Goal: Task Accomplishment & Management: Use online tool/utility

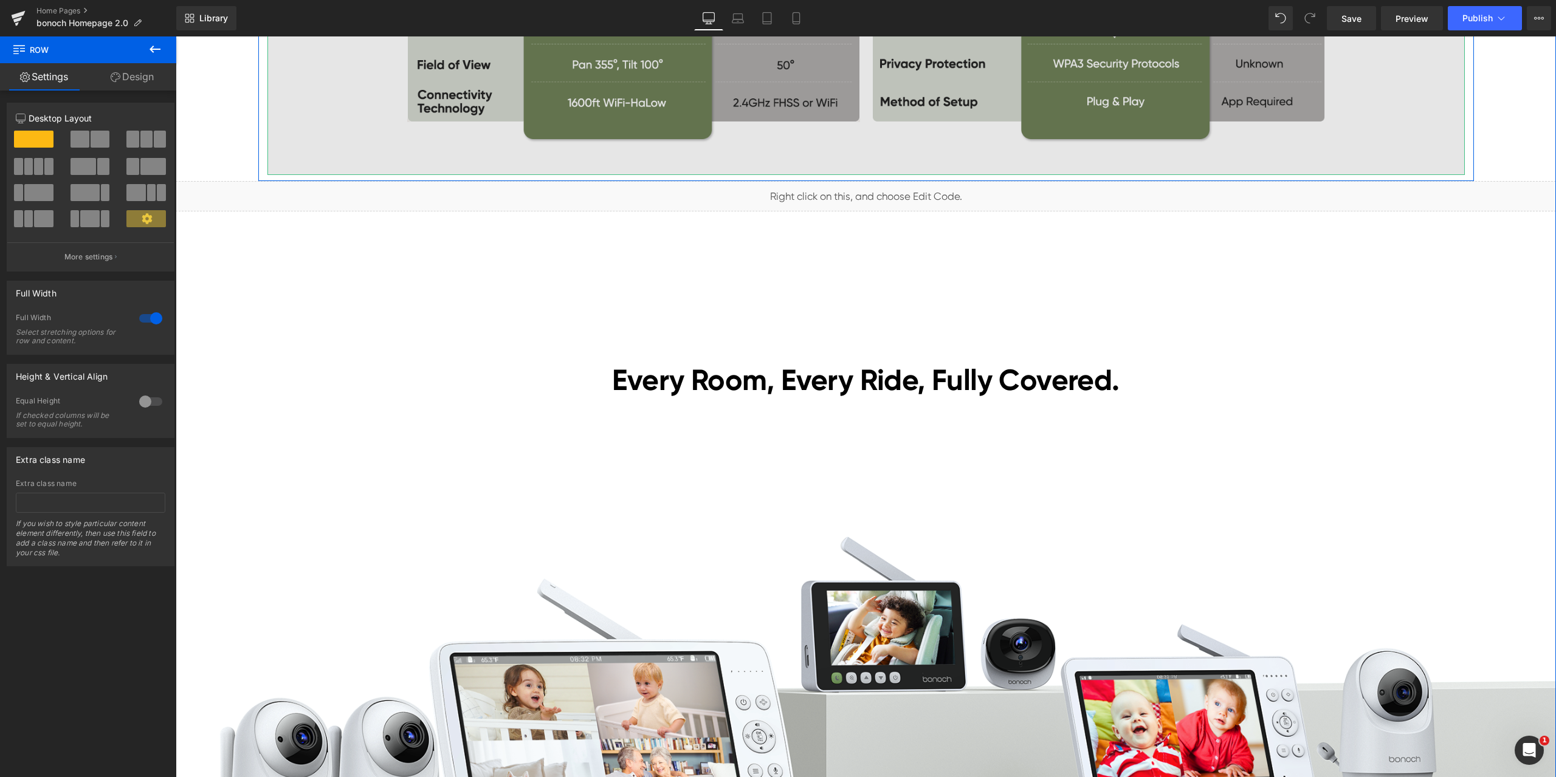
click at [1023, 163] on img at bounding box center [865, 7] width 1197 height 335
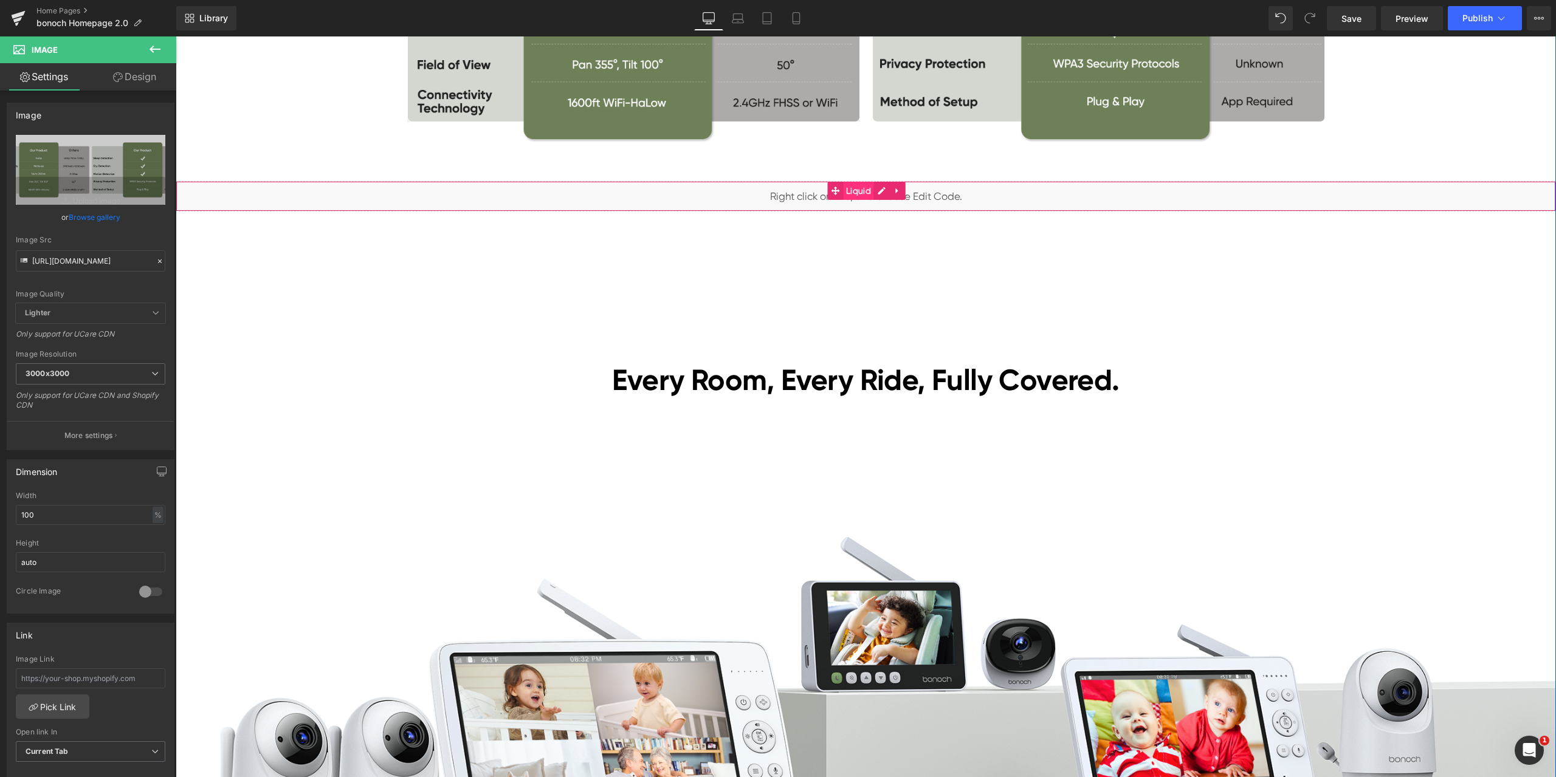
click at [858, 196] on span "Liquid" at bounding box center [858, 191] width 31 height 18
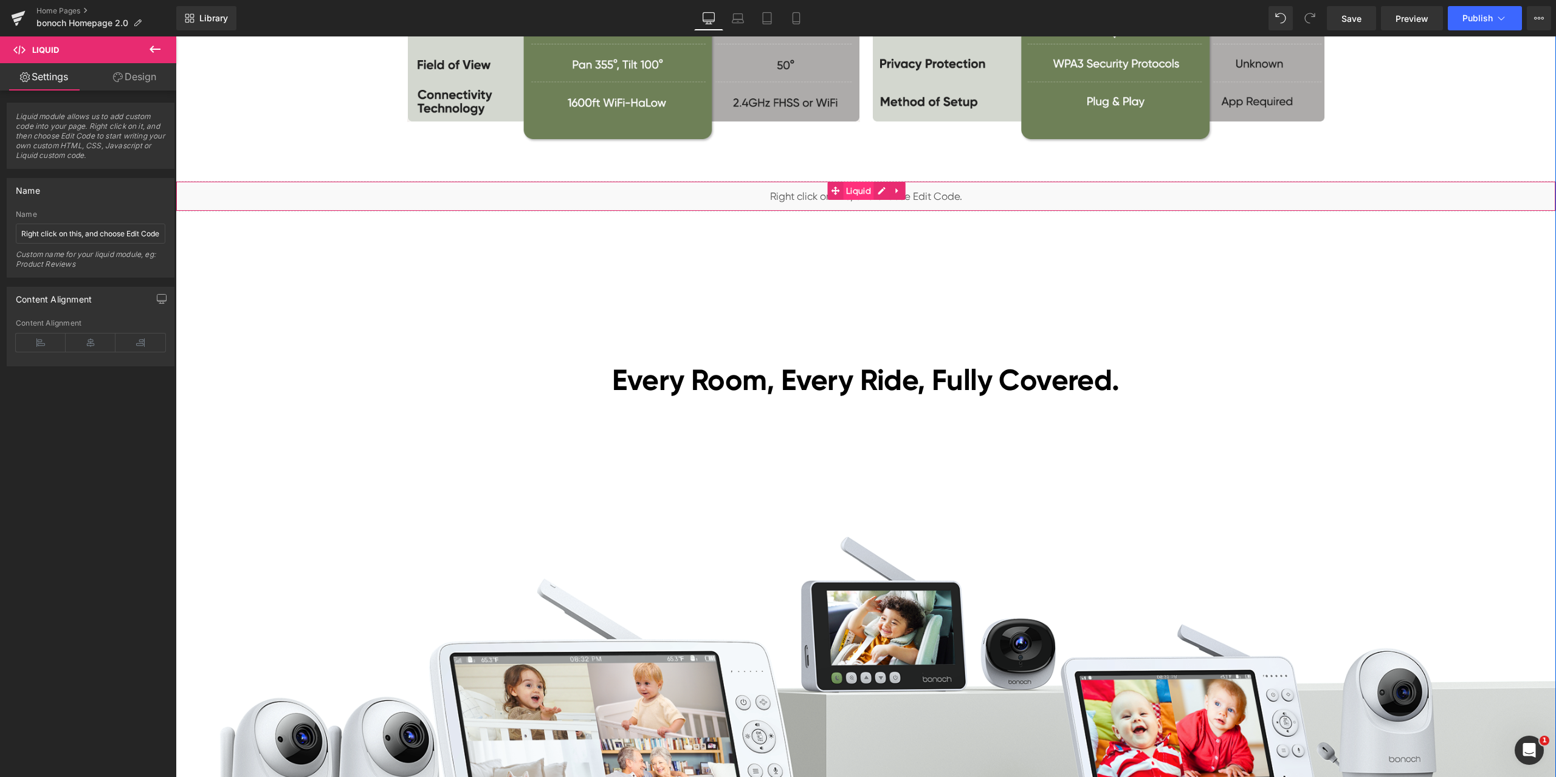
click at [848, 189] on span "Liquid" at bounding box center [858, 191] width 31 height 18
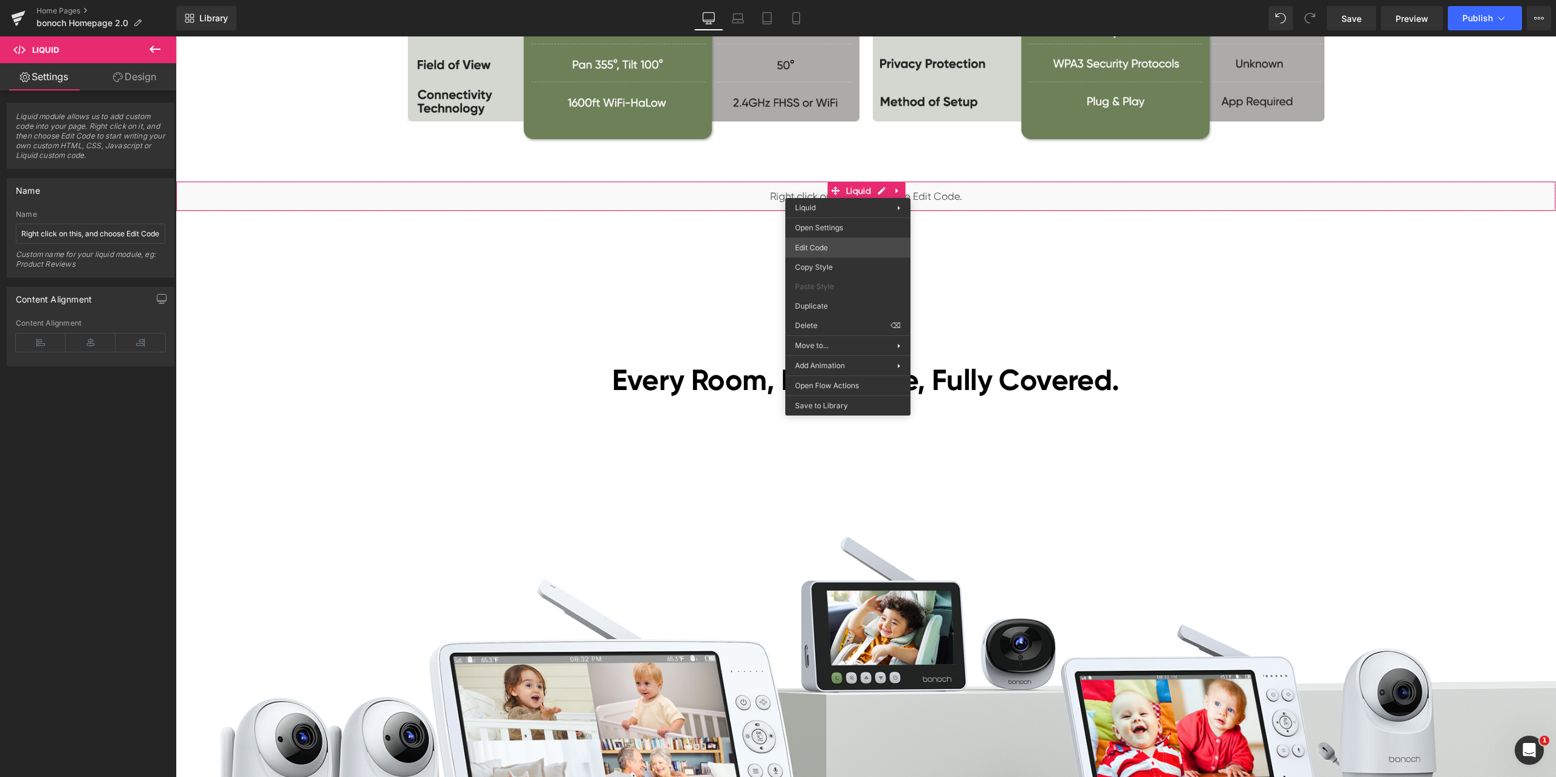
click at [828, 0] on div "Liquid You are previewing how the will restyle your page. You can not edit Elem…" at bounding box center [778, 0] width 1556 height 0
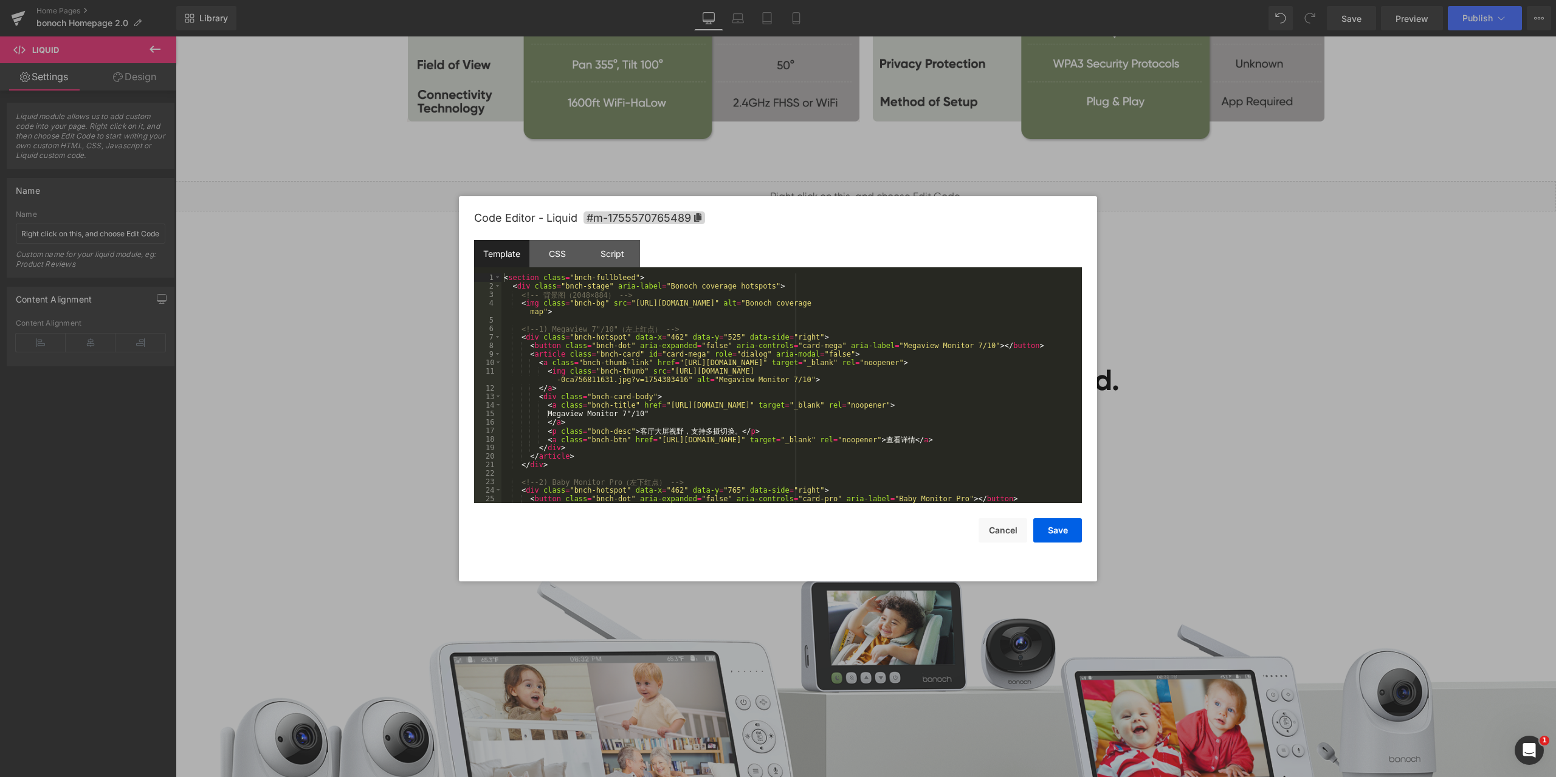
click at [1195, 325] on div at bounding box center [778, 388] width 1556 height 777
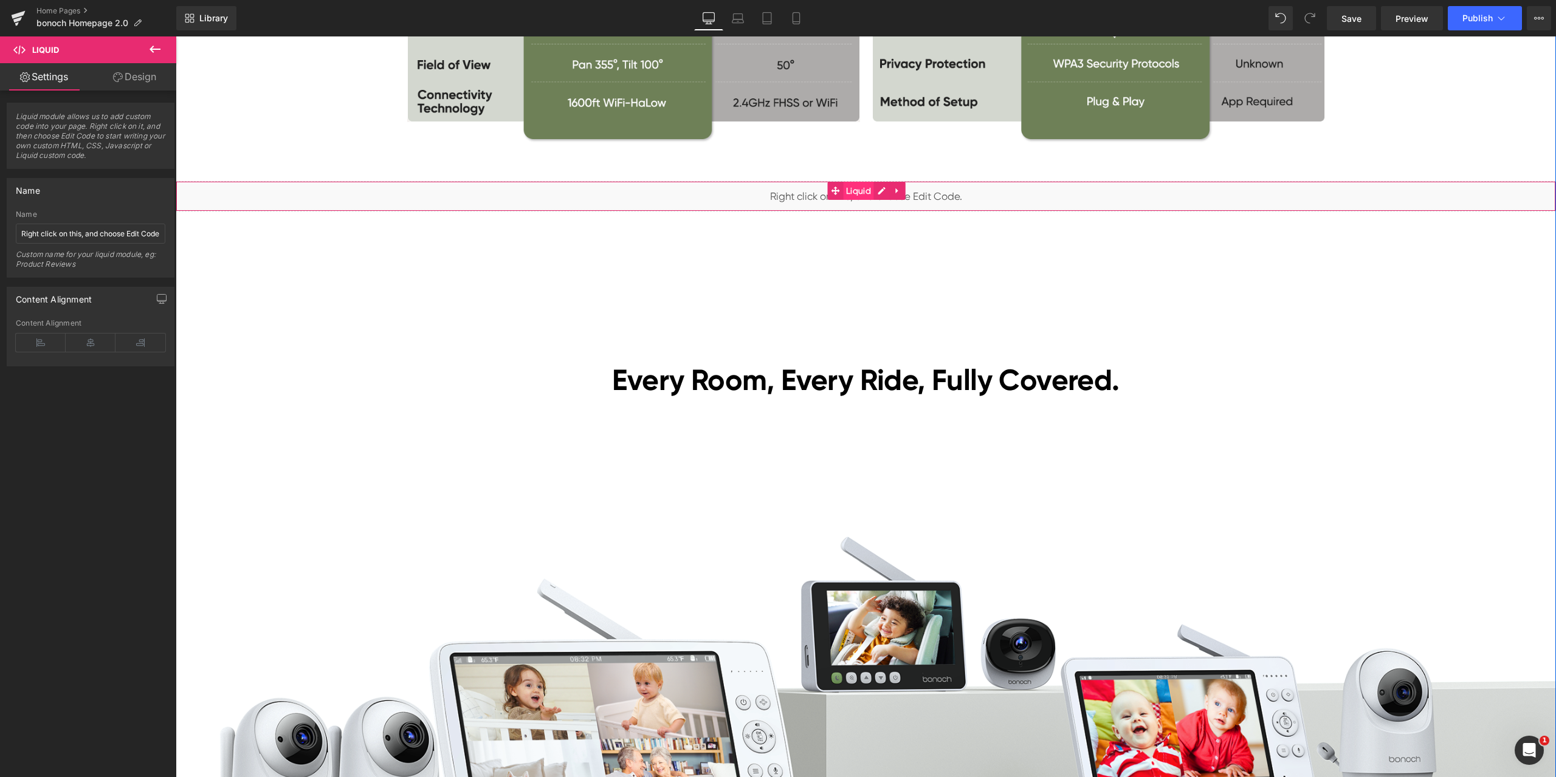
click at [860, 194] on span "Liquid" at bounding box center [858, 191] width 31 height 18
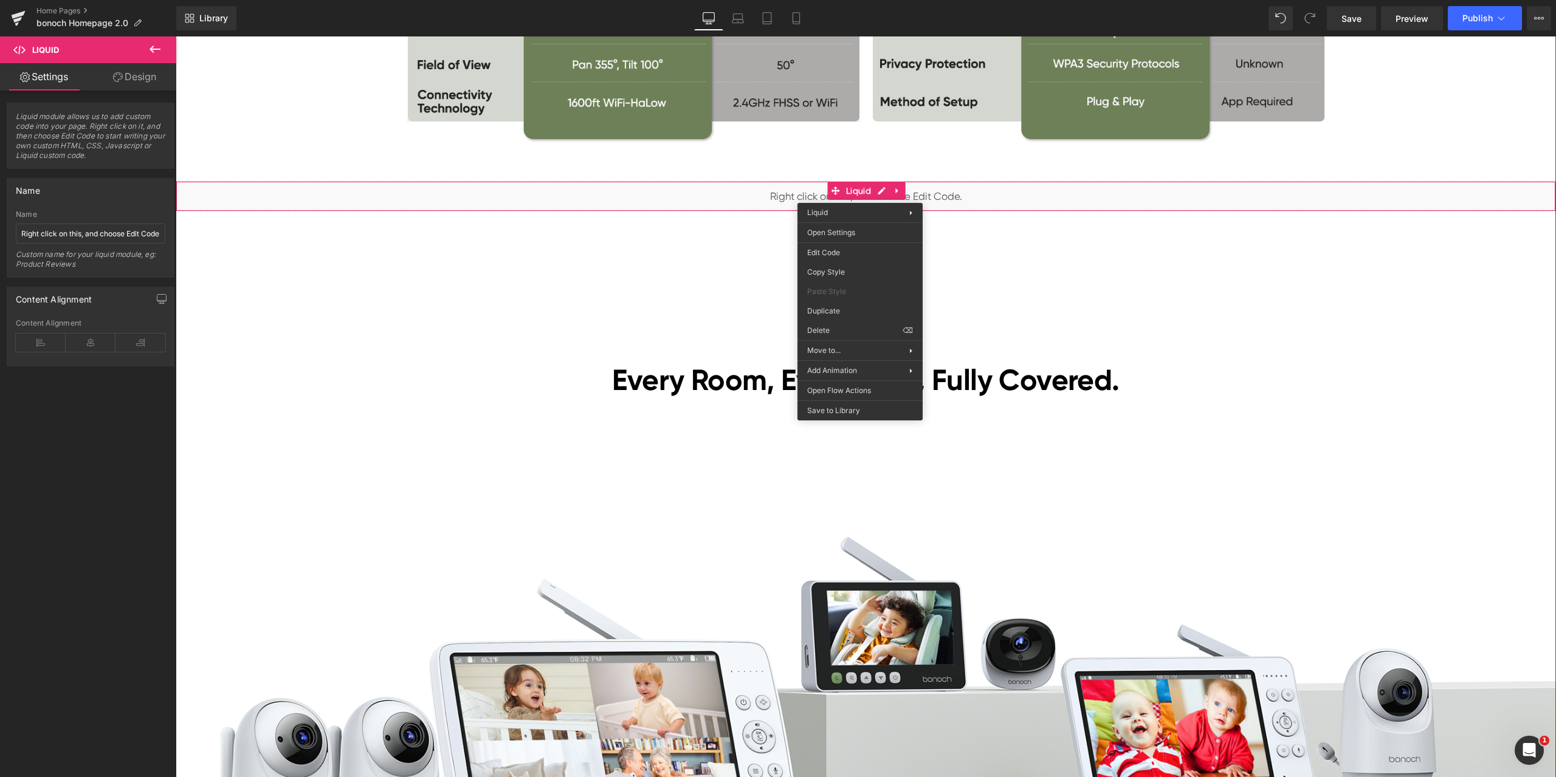
click at [1062, 249] on div "[DATE][DATE] Sales Heading Lowest Prices of the Year! Heading [DATE]–[DATE] Tex…" at bounding box center [866, 364] width 1380 height 6749
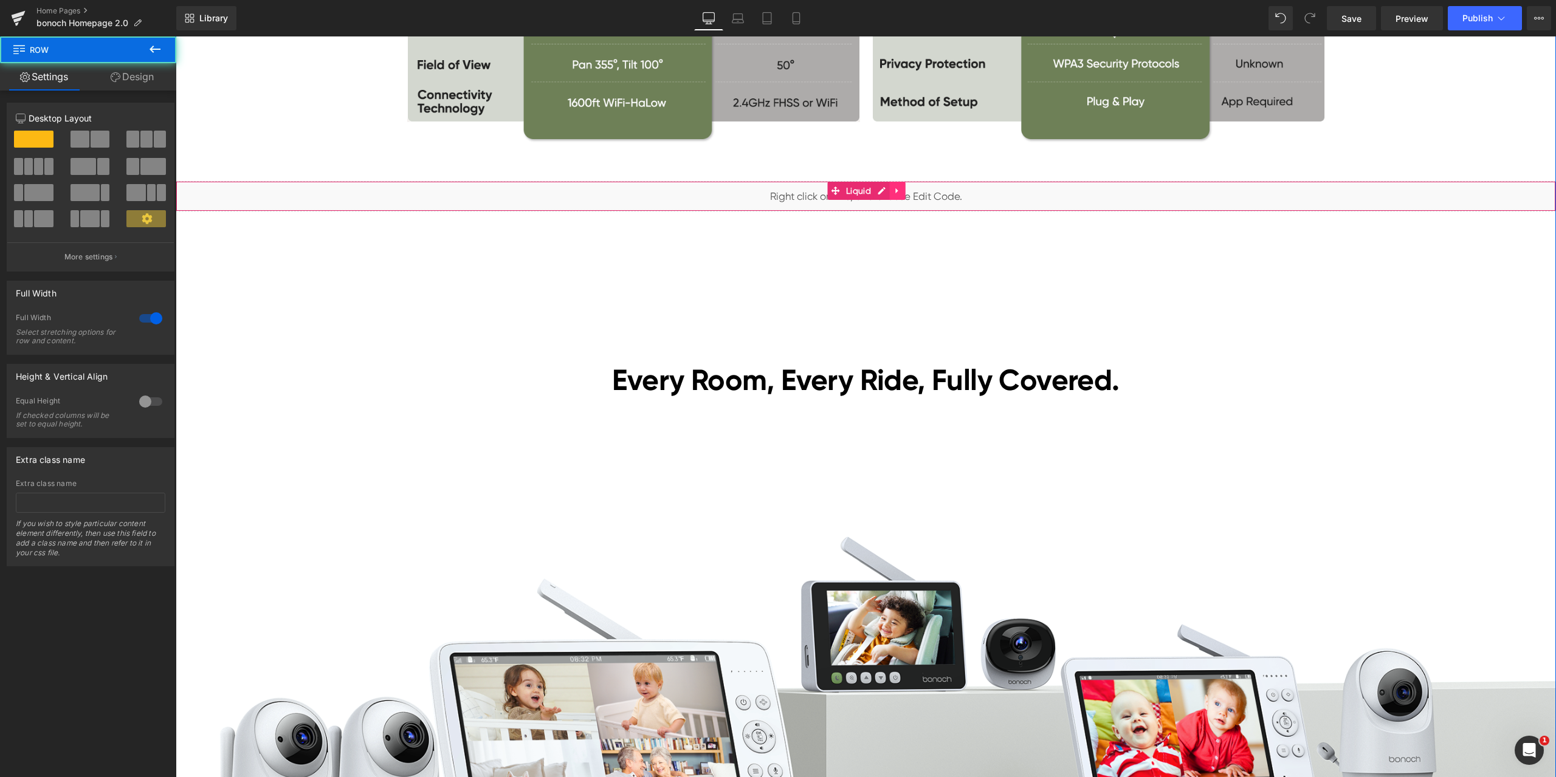
click at [896, 191] on icon at bounding box center [897, 190] width 2 height 5
click at [901, 193] on icon at bounding box center [905, 191] width 9 height 9
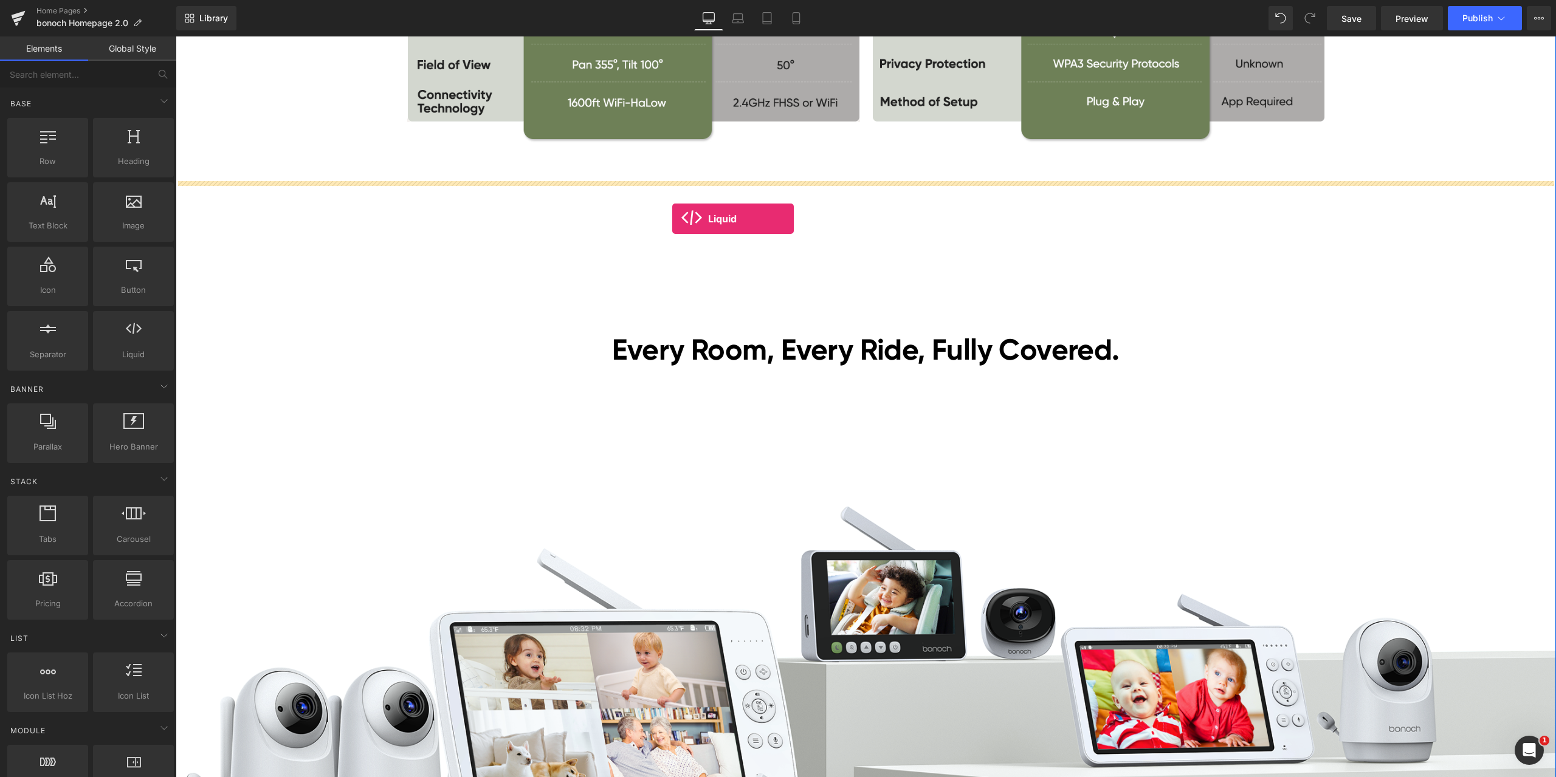
drag, startPoint x: 318, startPoint y: 371, endPoint x: 672, endPoint y: 219, distance: 385.5
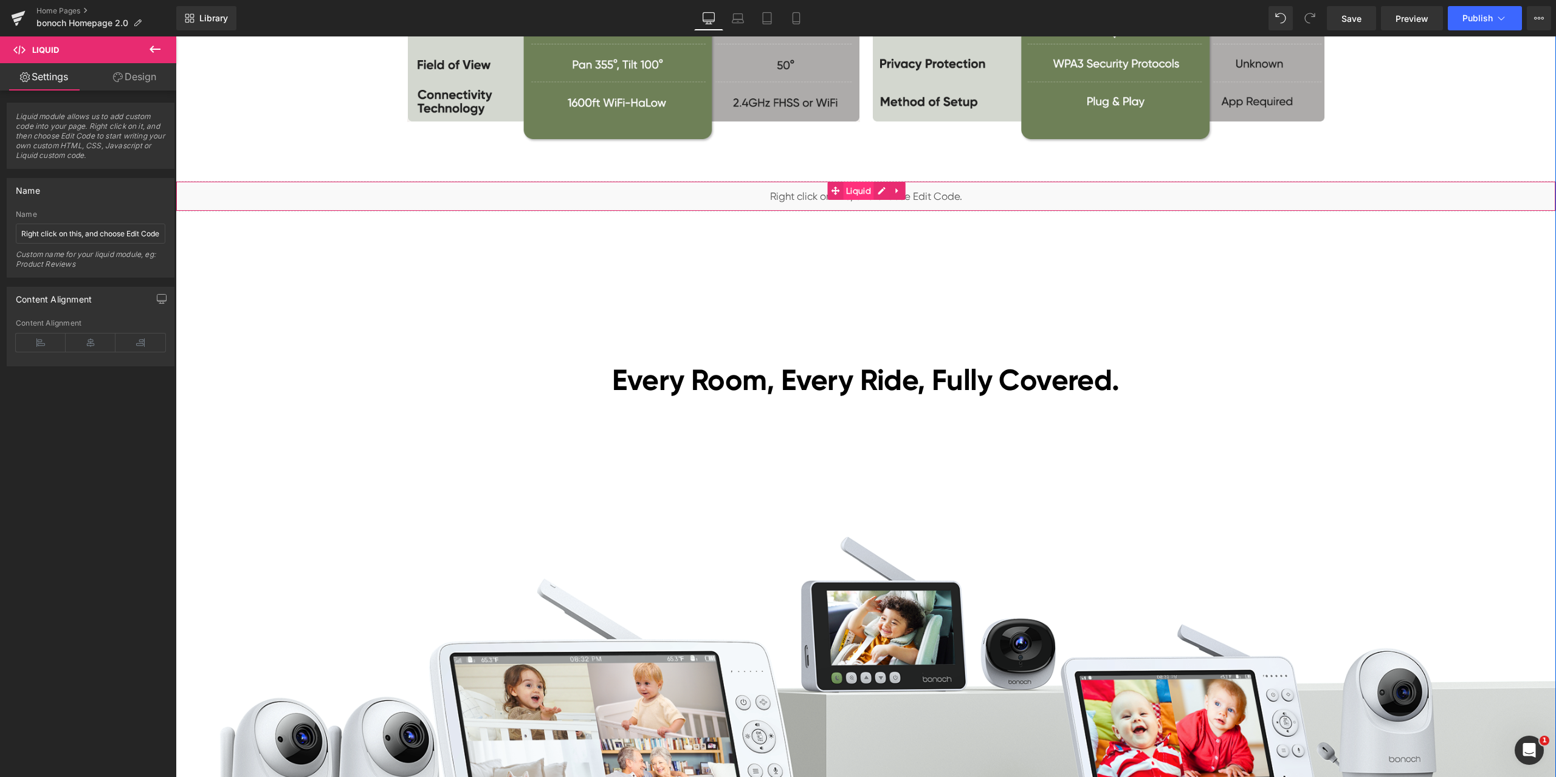
click at [854, 193] on span "Liquid" at bounding box center [858, 191] width 31 height 18
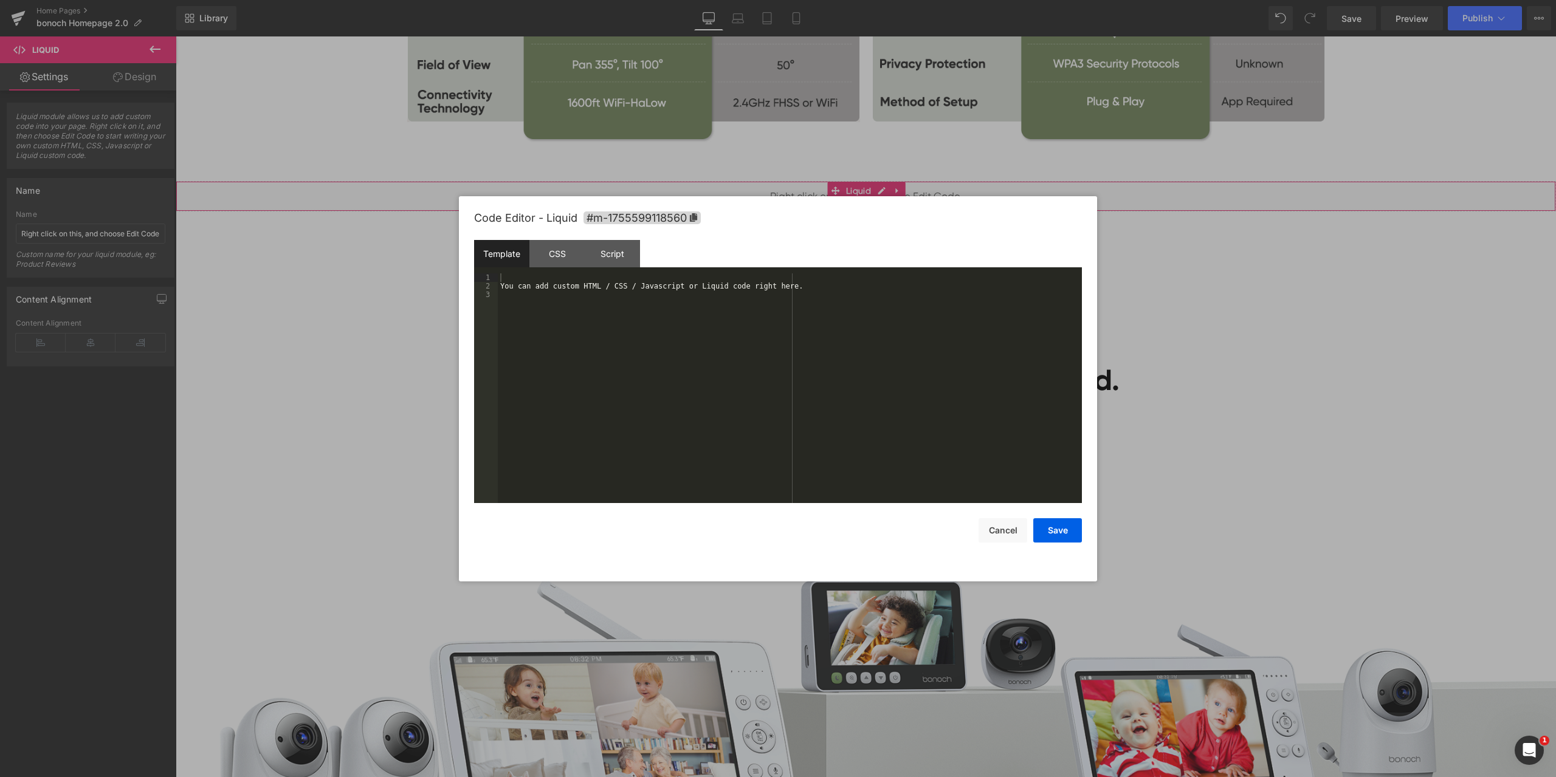
click at [842, 0] on div "Liquid You are previewing how the will restyle your page. You can not edit Elem…" at bounding box center [778, 0] width 1556 height 0
click at [613, 310] on div "You can add custom HTML / CSS / Javascript or Liquid code right here." at bounding box center [790, 396] width 584 height 247
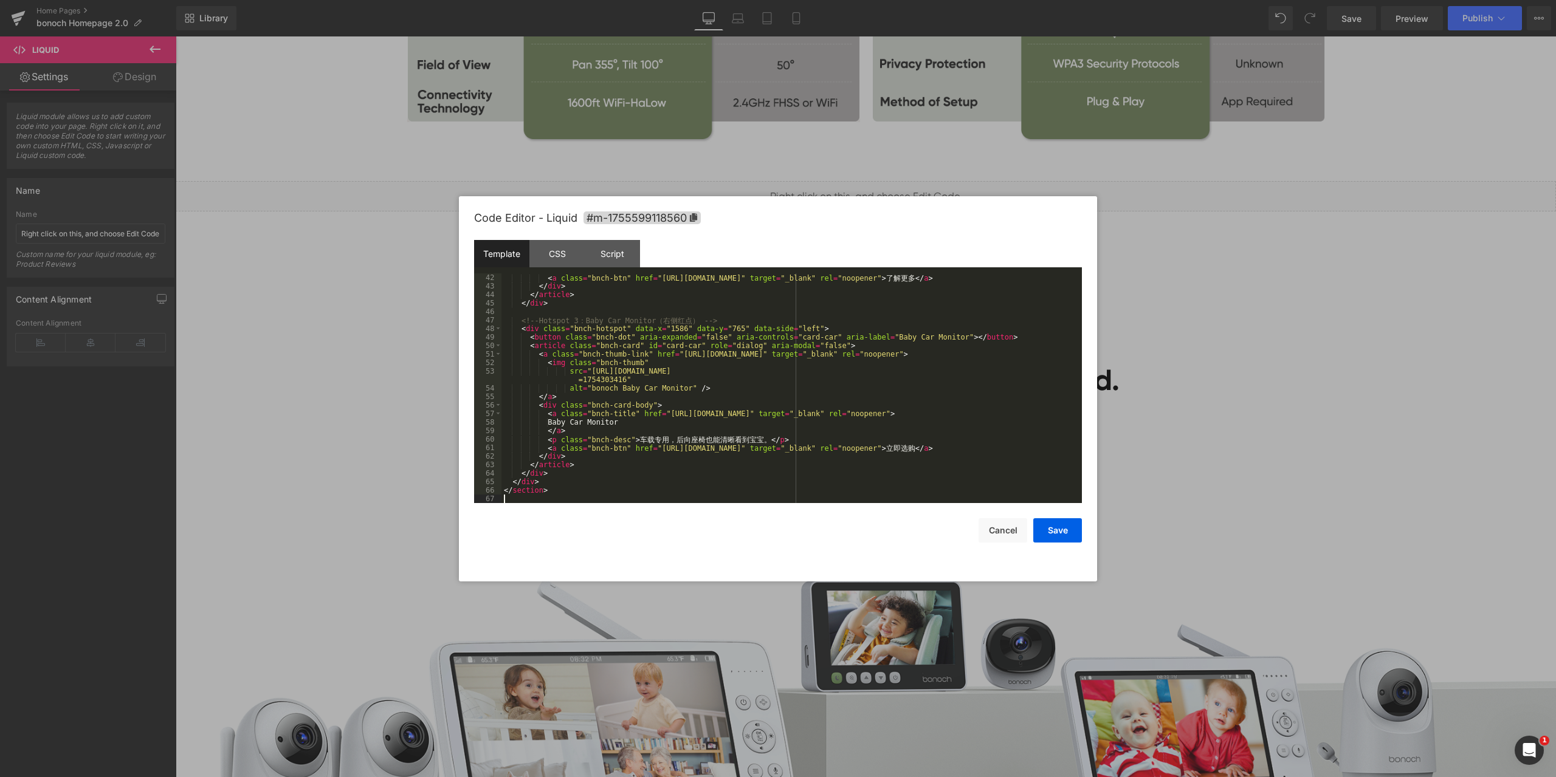
scroll to position [366, 0]
click at [558, 256] on div "CSS" at bounding box center [556, 253] width 55 height 27
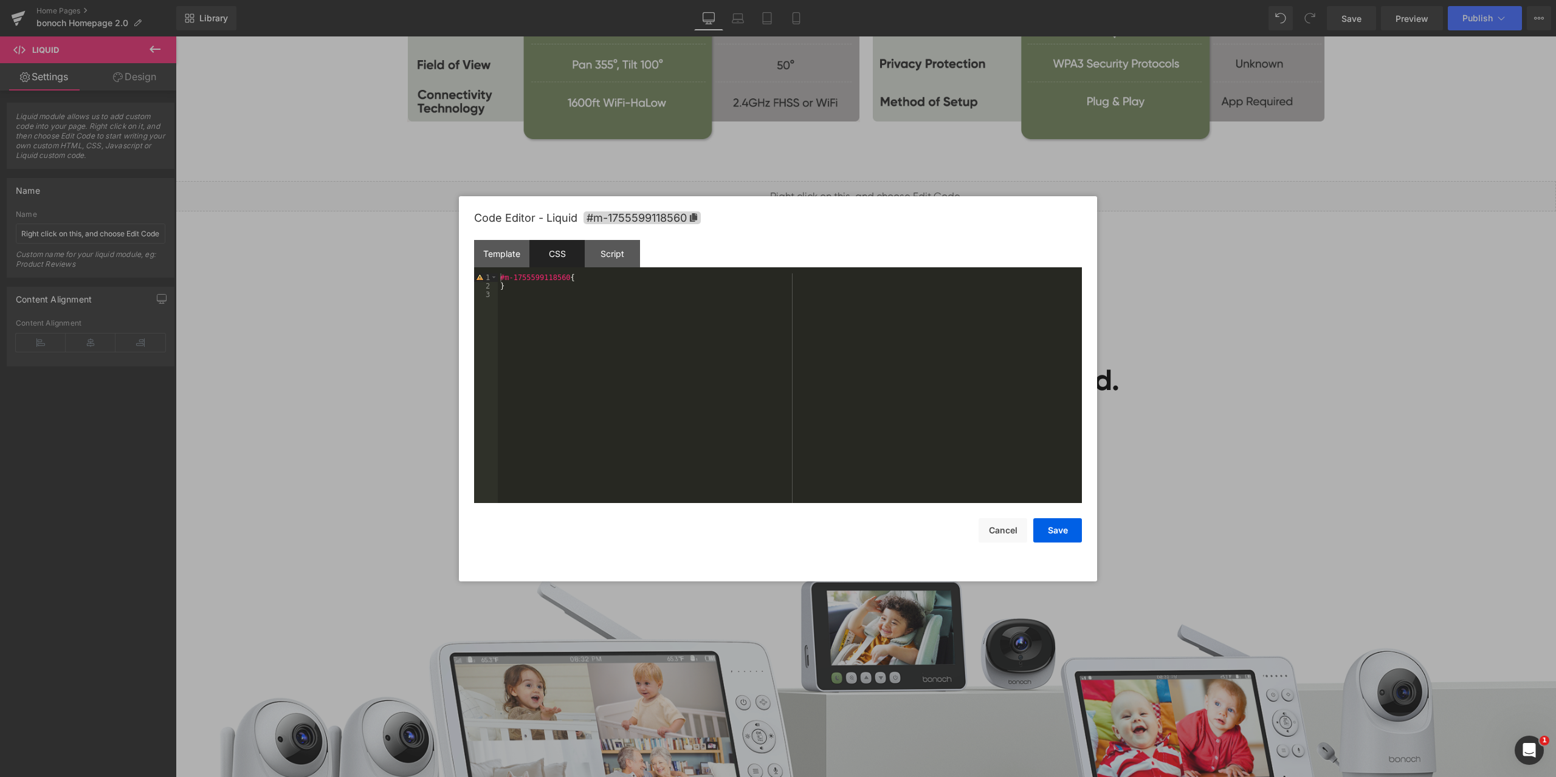
click at [690, 322] on div "#m-1755599118560 { }" at bounding box center [790, 396] width 584 height 247
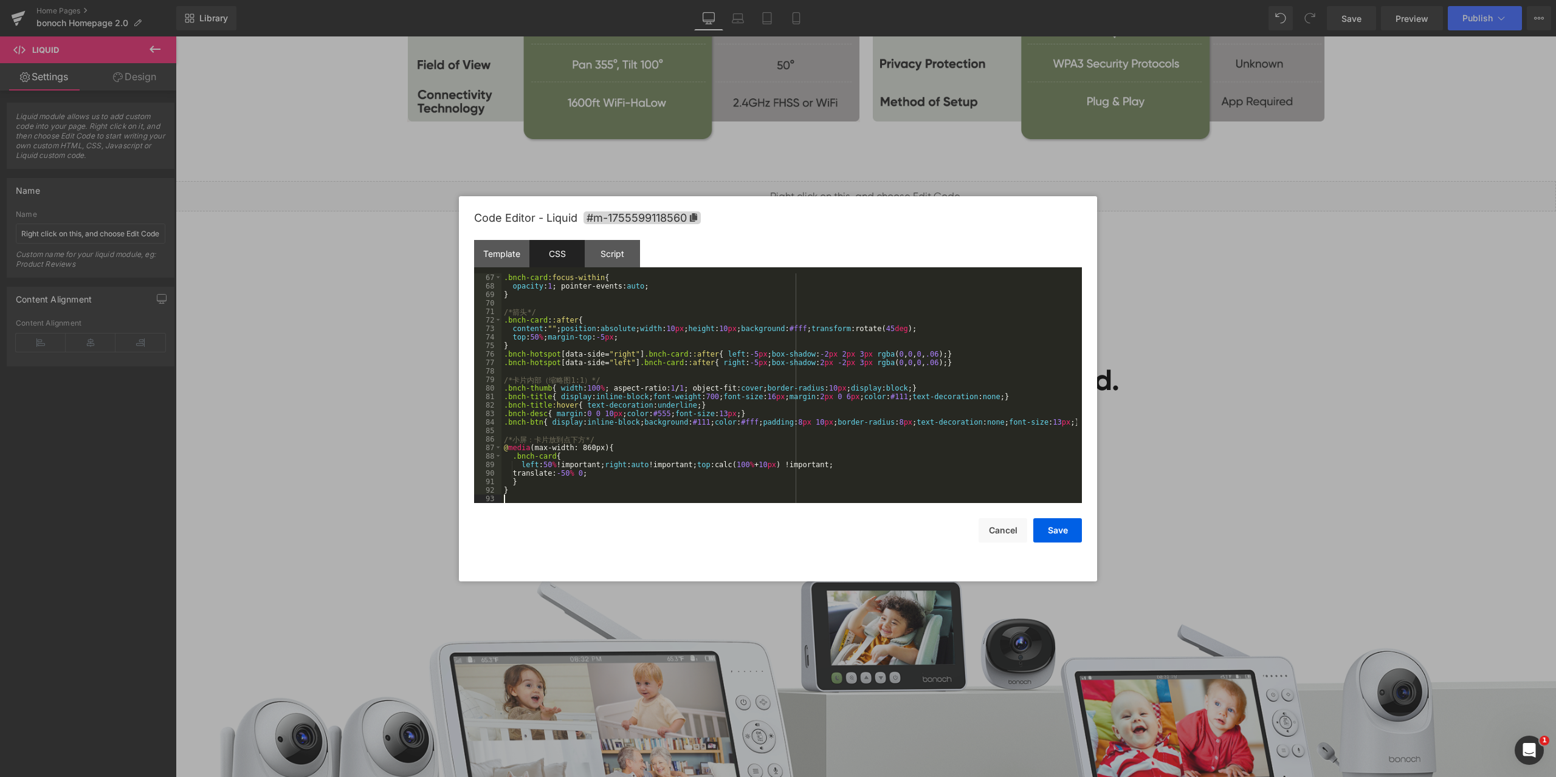
scroll to position [562, 0]
click at [605, 244] on div "Script" at bounding box center [612, 253] width 55 height 27
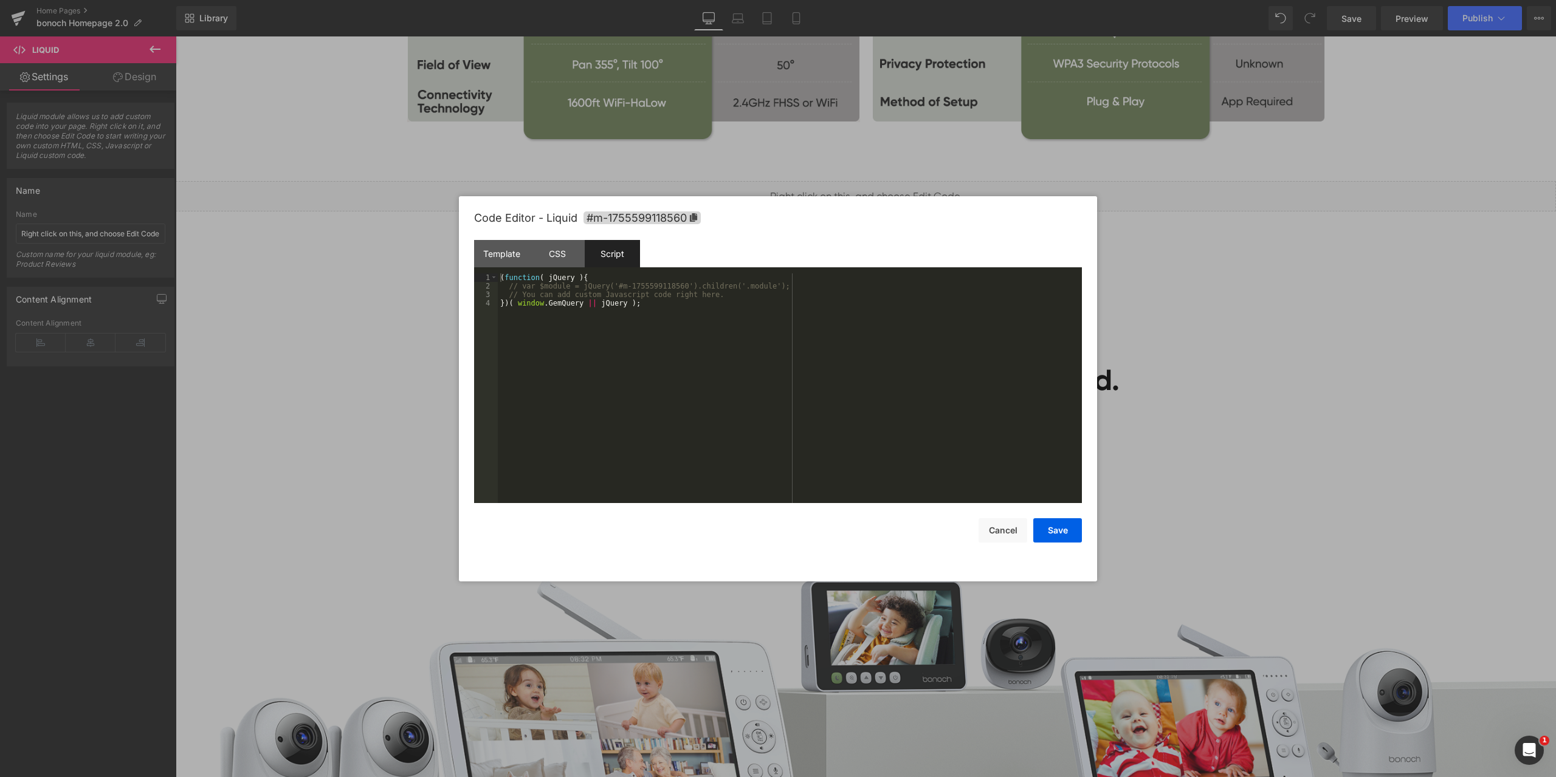
click at [644, 315] on div "( function ( jQuery ) { // var $module = jQuery('#m-1755599118560').children('.…" at bounding box center [790, 396] width 584 height 247
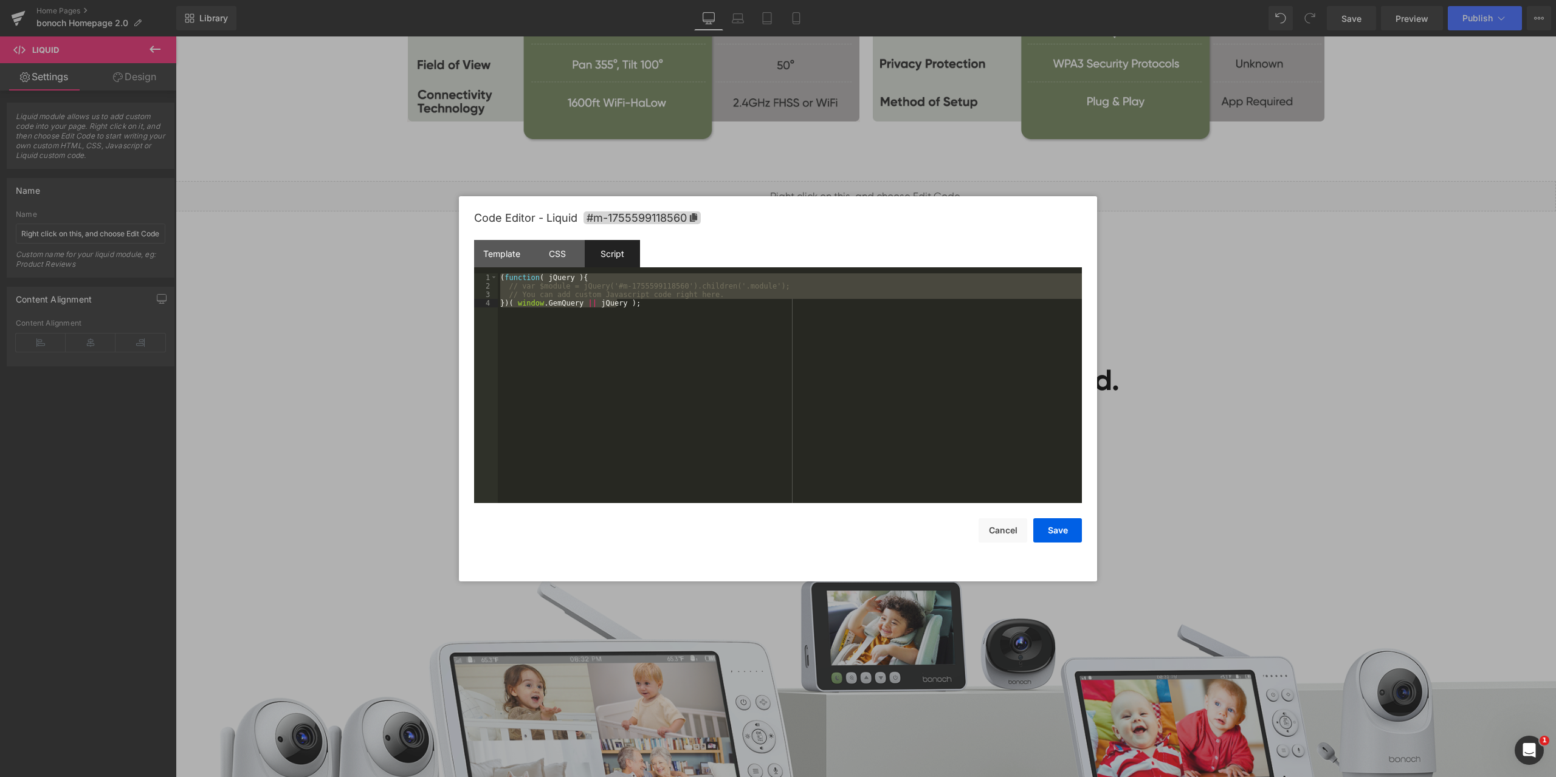
scroll to position [502, 0]
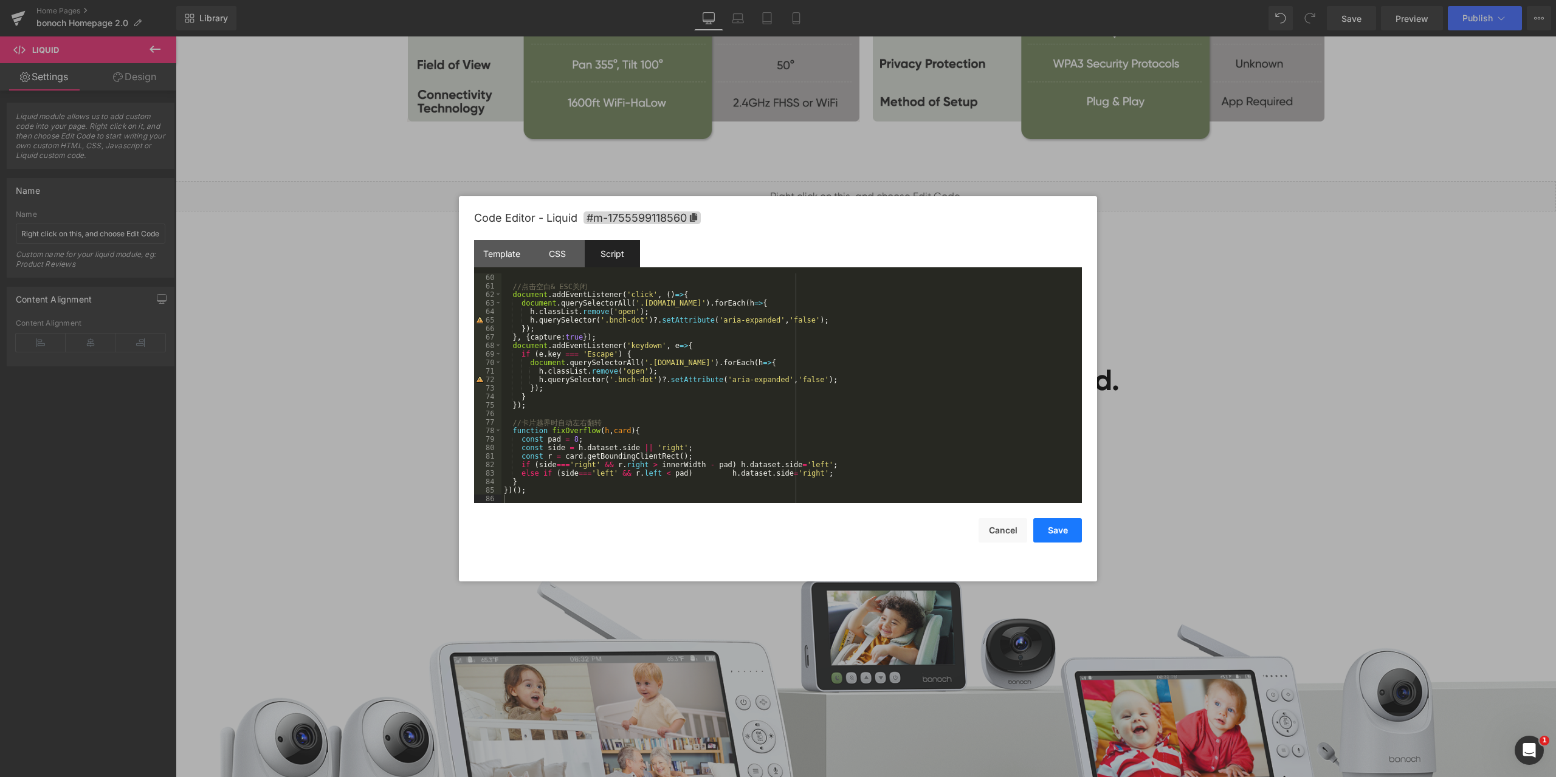
click at [1056, 531] on button "Save" at bounding box center [1057, 530] width 49 height 24
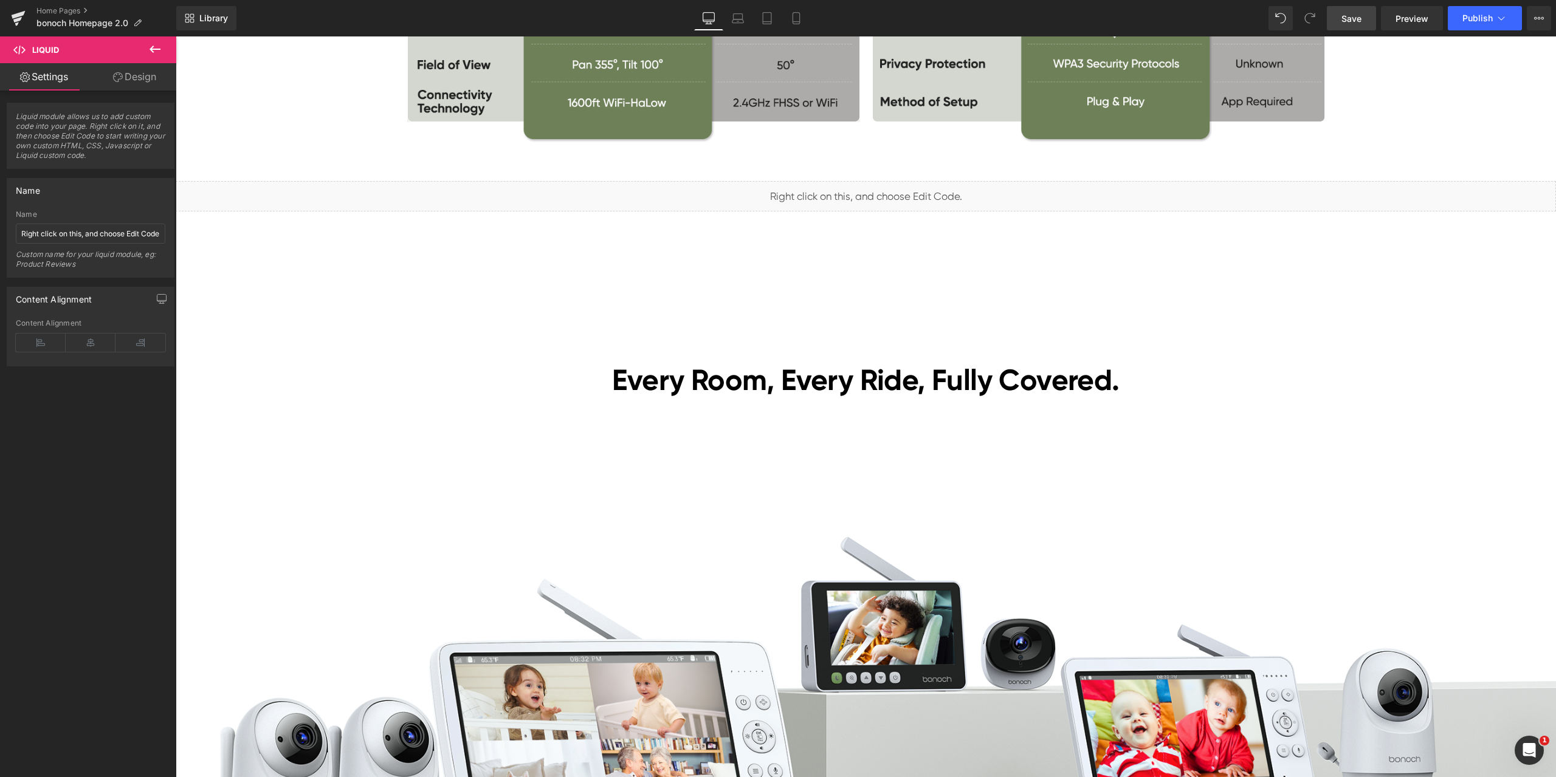
click at [1355, 14] on span "Save" at bounding box center [1351, 18] width 20 height 13
click at [1408, 13] on span "Preview" at bounding box center [1411, 18] width 33 height 13
click at [71, 11] on link "Home Pages" at bounding box center [106, 11] width 140 height 10
